Goal: Task Accomplishment & Management: Complete application form

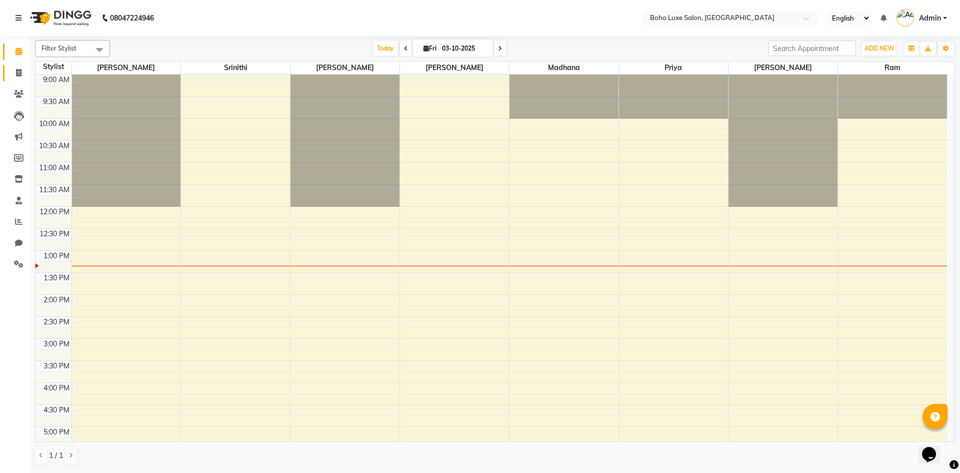
drag, startPoint x: 0, startPoint y: 0, endPoint x: 23, endPoint y: 79, distance: 81.7
click at [23, 79] on link "Invoice" at bounding box center [15, 73] width 24 height 17
select select "service"
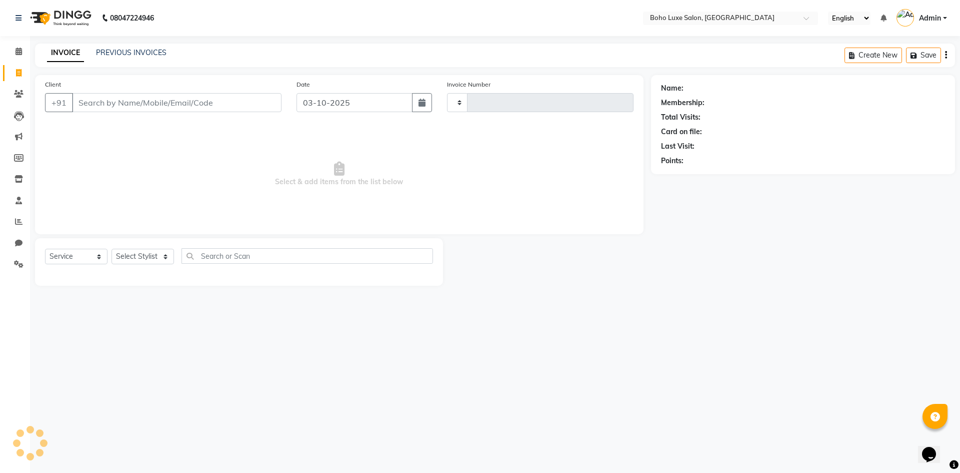
type input "1075"
select select "7694"
click at [127, 51] on link "PREVIOUS INVOICES" at bounding box center [131, 52] width 71 height 9
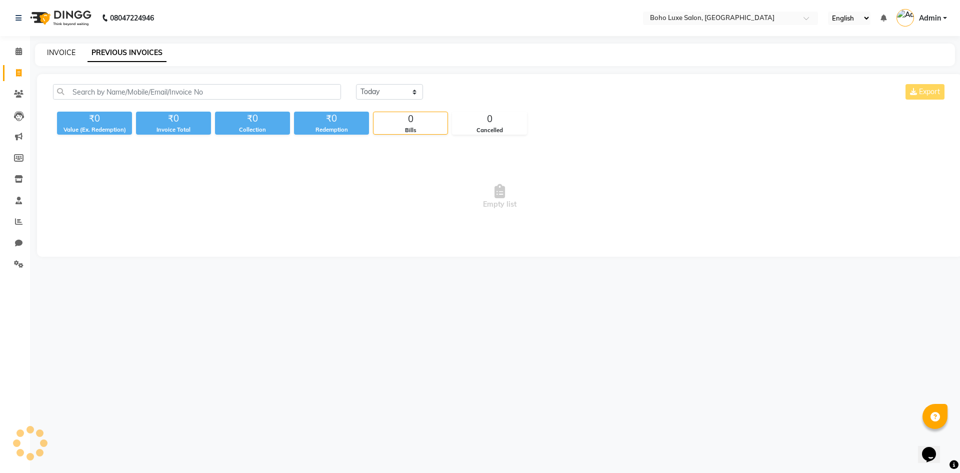
click at [59, 50] on link "INVOICE" at bounding box center [61, 52] width 29 height 9
select select "7694"
select select "service"
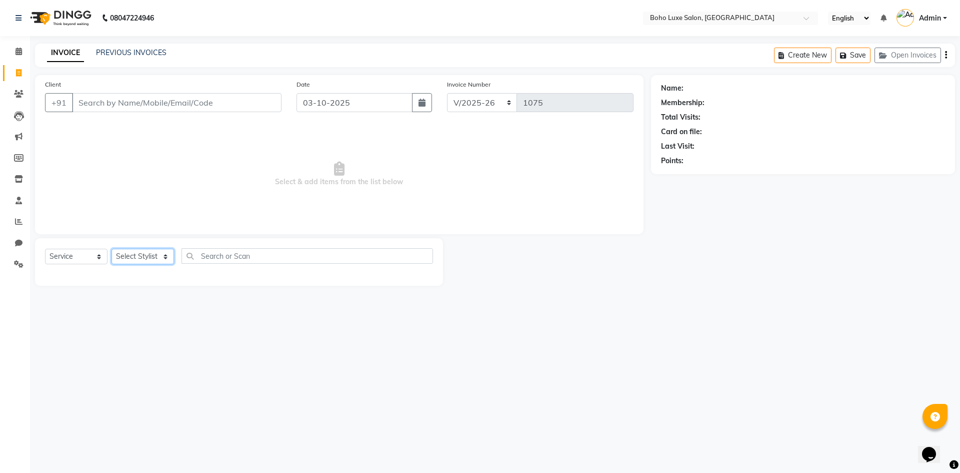
click at [172, 250] on select "Select Stylist [PERSON_NAME] [PERSON_NAME] Gowriparvathi [PERSON_NAME] [PERSON_…" at bounding box center [143, 257] width 63 height 16
select select "68513"
click at [112, 249] on select "Select Stylist [PERSON_NAME] [PERSON_NAME] Gowriparvathi [PERSON_NAME] [PERSON_…" at bounding box center [143, 257] width 63 height 16
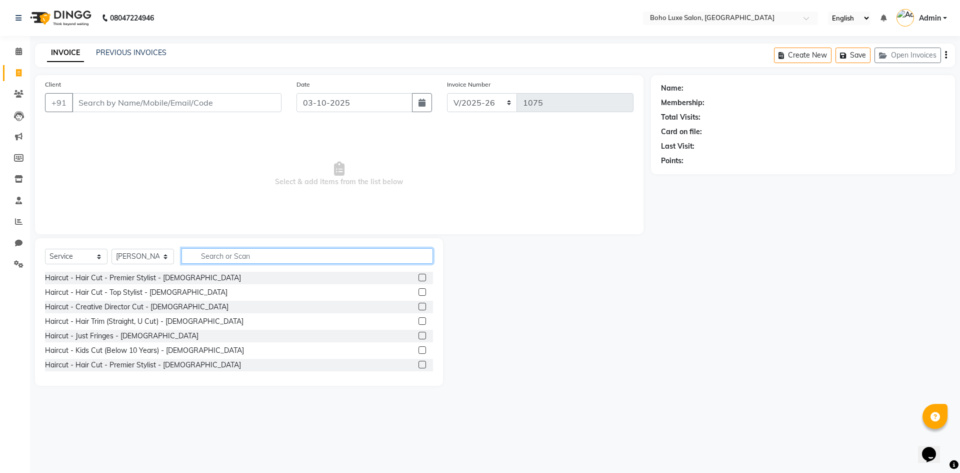
click at [209, 259] on input "text" at bounding box center [308, 256] width 252 height 16
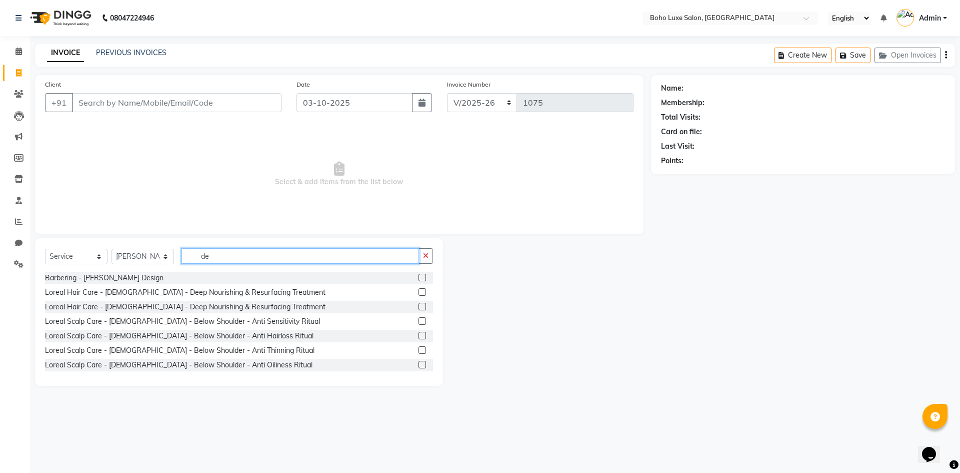
click at [353, 258] on input "de" at bounding box center [301, 256] width 238 height 16
type input "d"
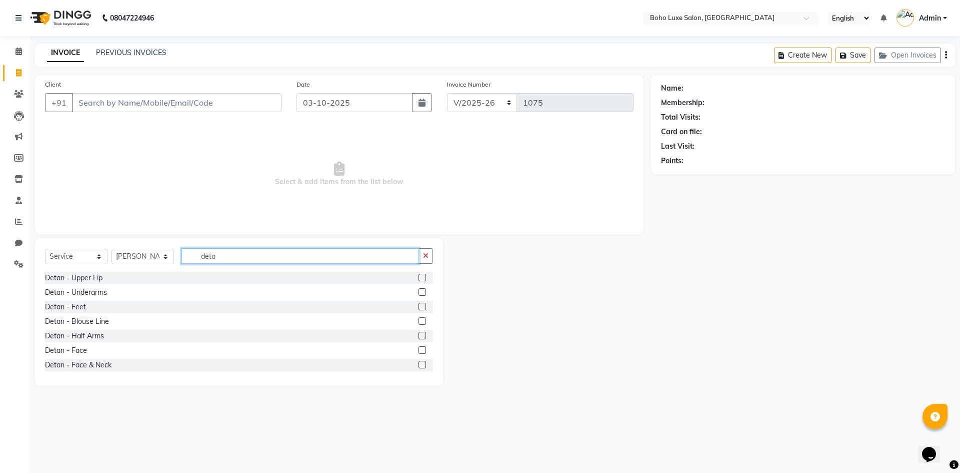
type input "deta"
click at [419, 369] on div at bounding box center [422, 366] width 7 height 11
click at [419, 365] on label at bounding box center [423, 365] width 8 height 8
click at [419, 365] on input "checkbox" at bounding box center [422, 365] width 7 height 7
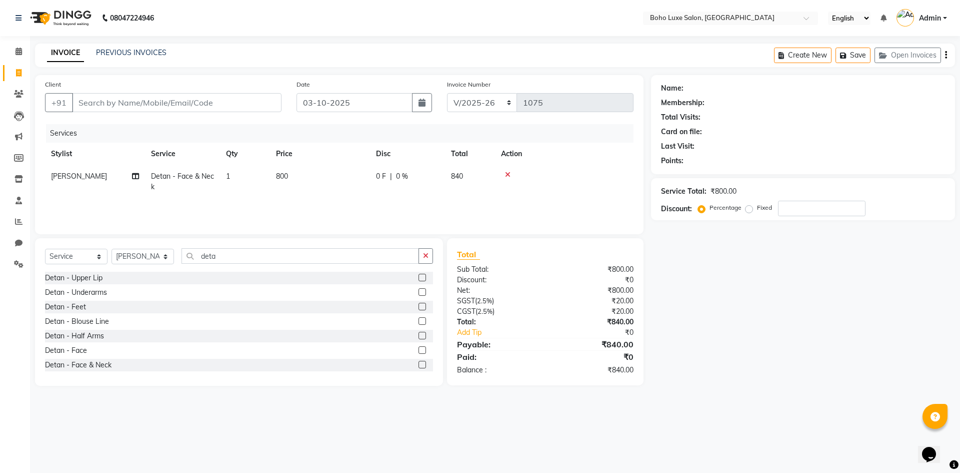
click at [419, 365] on label at bounding box center [423, 365] width 8 height 8
click at [419, 365] on input "checkbox" at bounding box center [422, 365] width 7 height 7
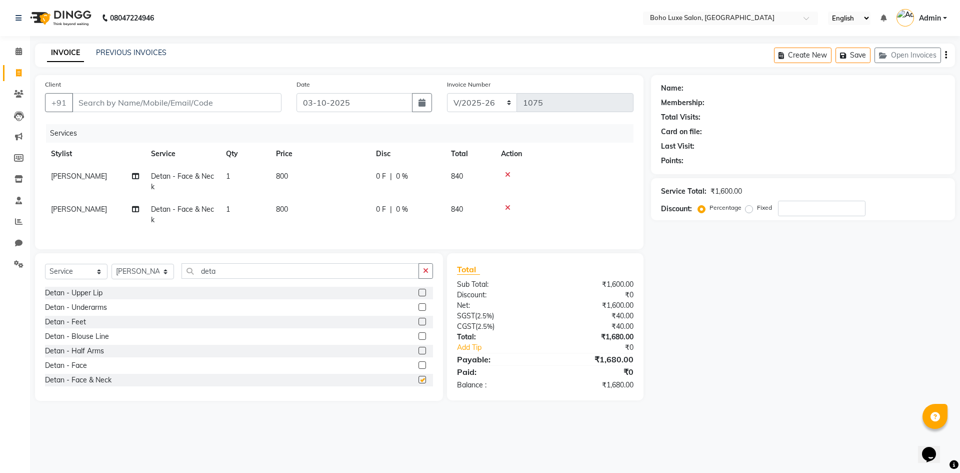
checkbox input "false"
click at [97, 209] on span "[PERSON_NAME]" at bounding box center [79, 209] width 56 height 9
select select "68513"
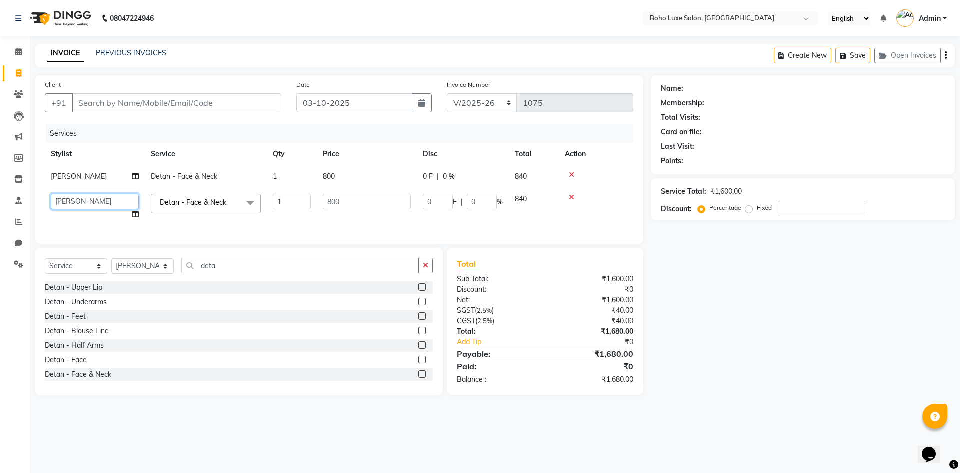
click at [100, 201] on select "[PERSON_NAME] [PERSON_NAME] Gowriparvathi [PERSON_NAME] [PERSON_NAME] Priya Ram…" at bounding box center [95, 202] width 88 height 16
select select "68560"
click at [163, 274] on select "Select Stylist [PERSON_NAME] [PERSON_NAME] Gowriparvathi [PERSON_NAME] [PERSON_…" at bounding box center [143, 266] width 63 height 16
select select "84267"
click at [112, 266] on select "Select Stylist [PERSON_NAME] [PERSON_NAME] Gowriparvathi [PERSON_NAME] [PERSON_…" at bounding box center [143, 266] width 63 height 16
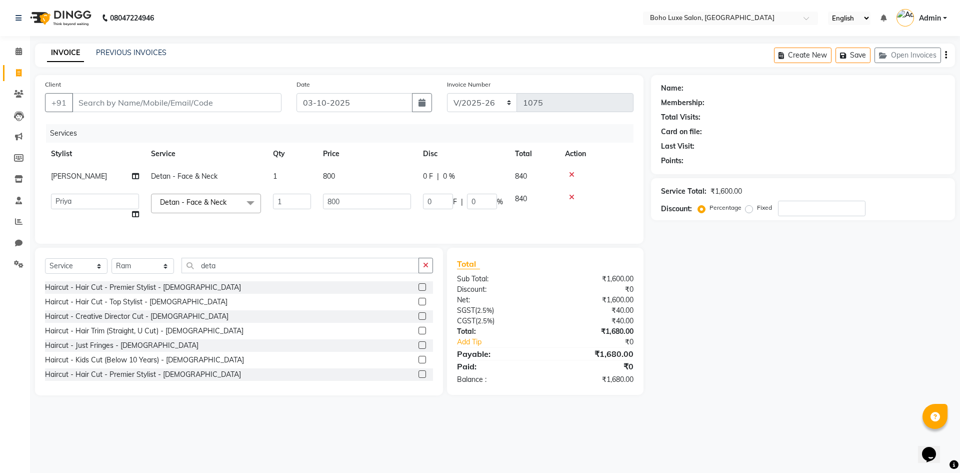
click at [229, 261] on div "Select Service Product Membership Package Voucher Prepaid Gift Card Select Styl…" at bounding box center [239, 322] width 408 height 148
drag, startPoint x: 234, startPoint y: 275, endPoint x: 184, endPoint y: 275, distance: 50.5
click at [184, 273] on input "deta" at bounding box center [301, 266] width 238 height 16
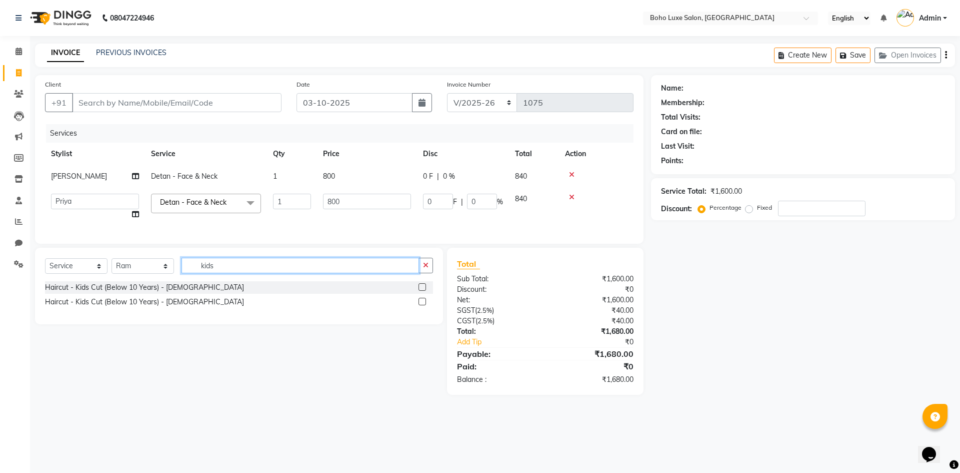
type input "kids"
click at [423, 291] on label at bounding box center [423, 287] width 8 height 8
click at [423, 291] on input "checkbox" at bounding box center [422, 287] width 7 height 7
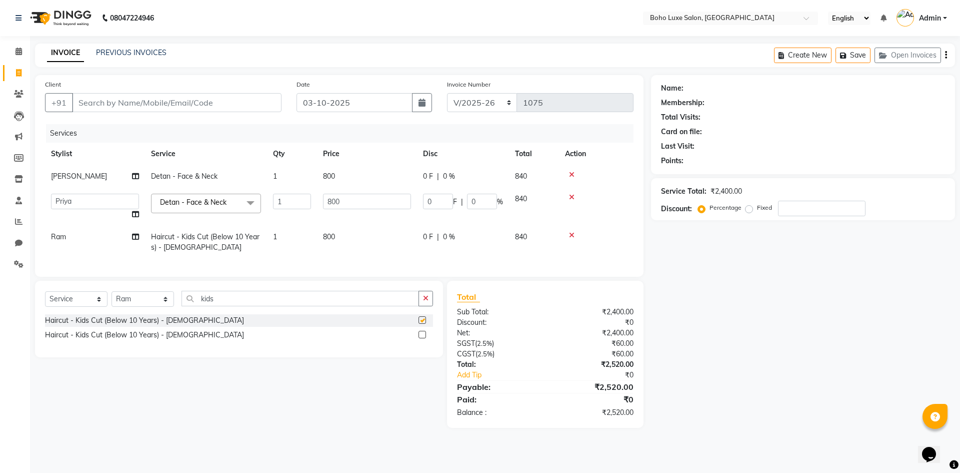
checkbox input "false"
